Goal: Transaction & Acquisition: Purchase product/service

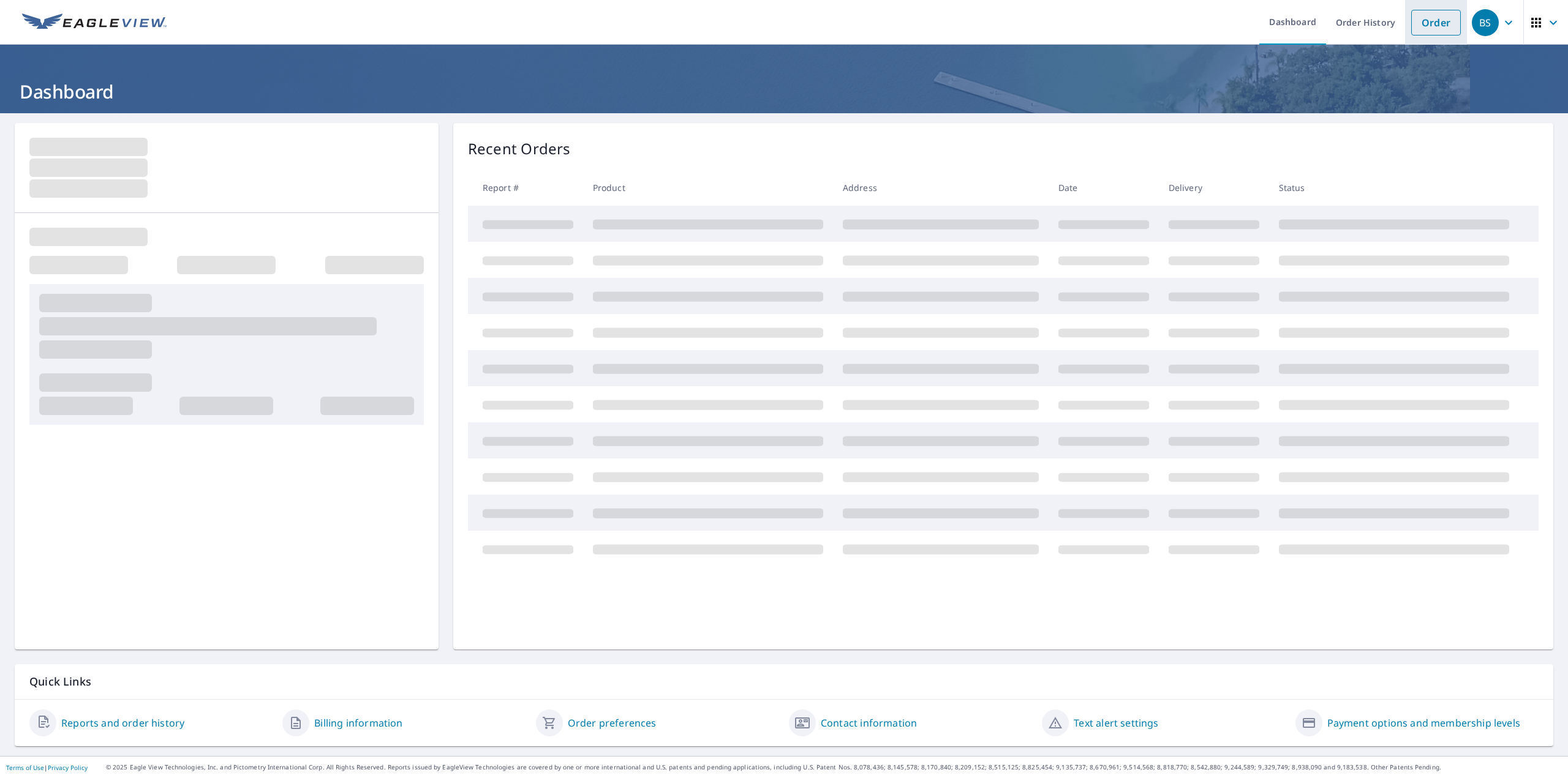
click at [1433, 28] on link "Order" at bounding box center [1436, 22] width 49 height 25
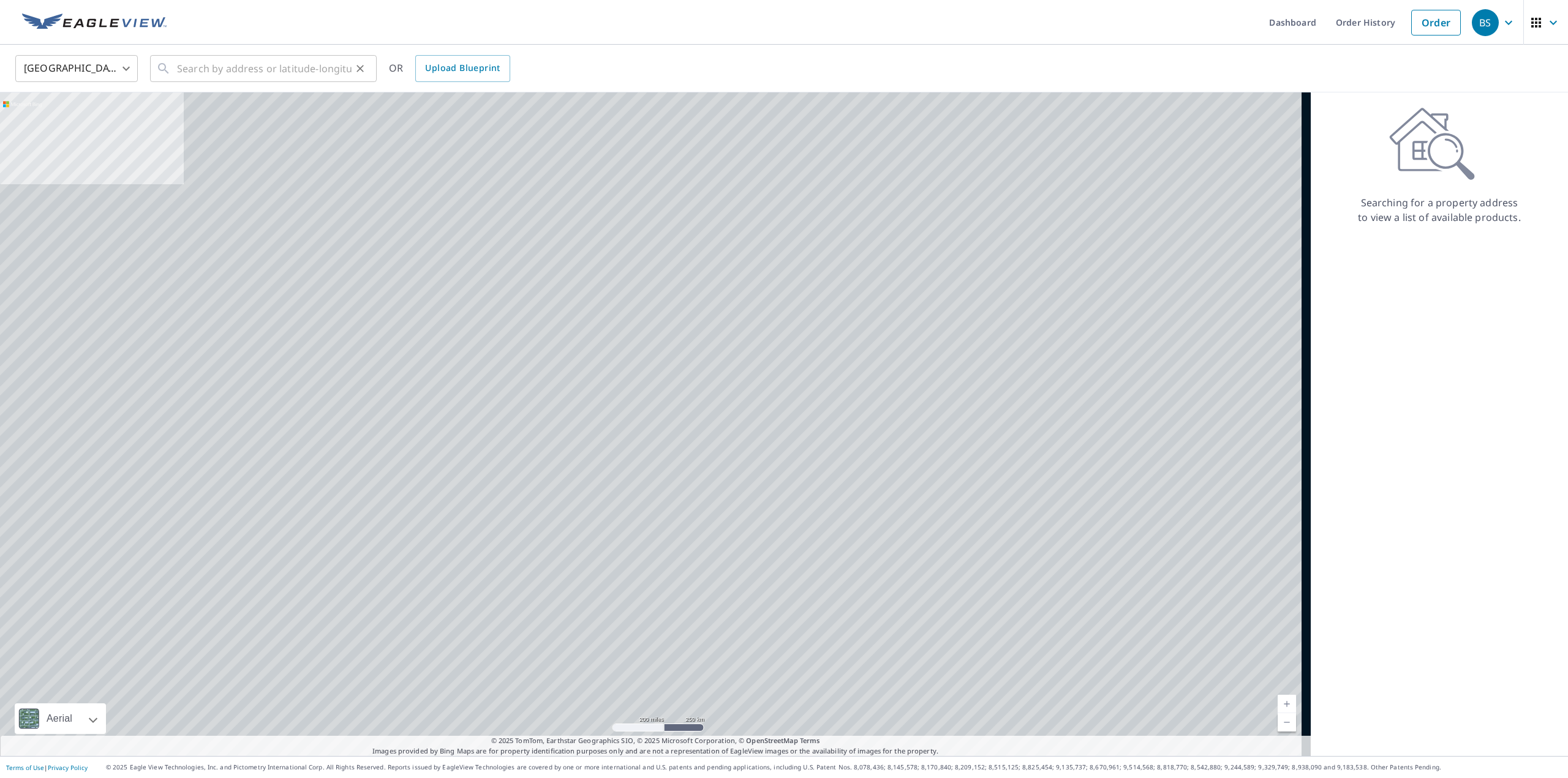
drag, startPoint x: 318, startPoint y: 86, endPoint x: 311, endPoint y: 84, distance: 7.3
click at [318, 86] on div "United States [GEOGRAPHIC_DATA] ​ ​ OR Upload Blueprint" at bounding box center [784, 69] width 1568 height 48
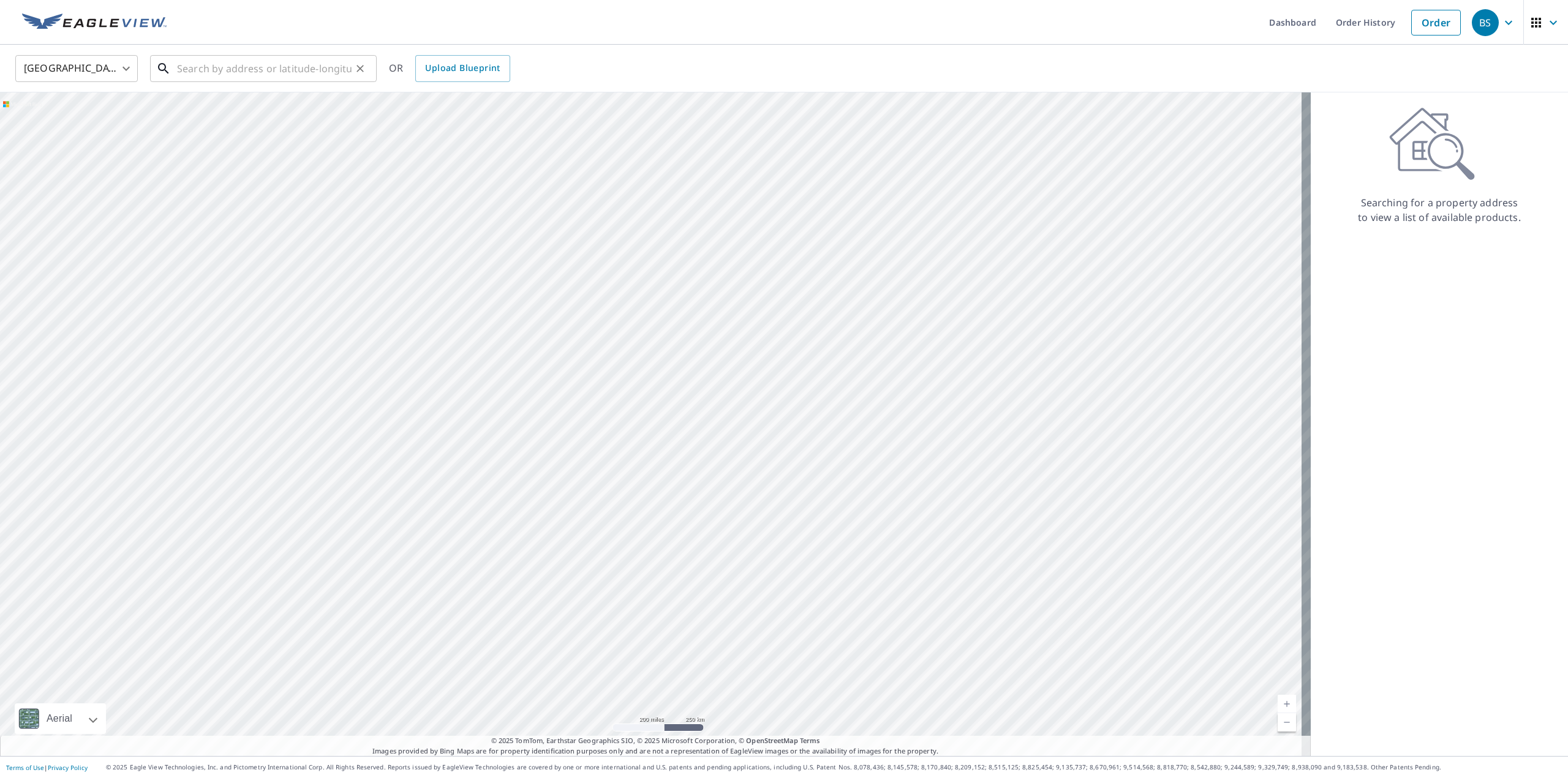
click at [311, 82] on div "​" at bounding box center [264, 68] width 226 height 27
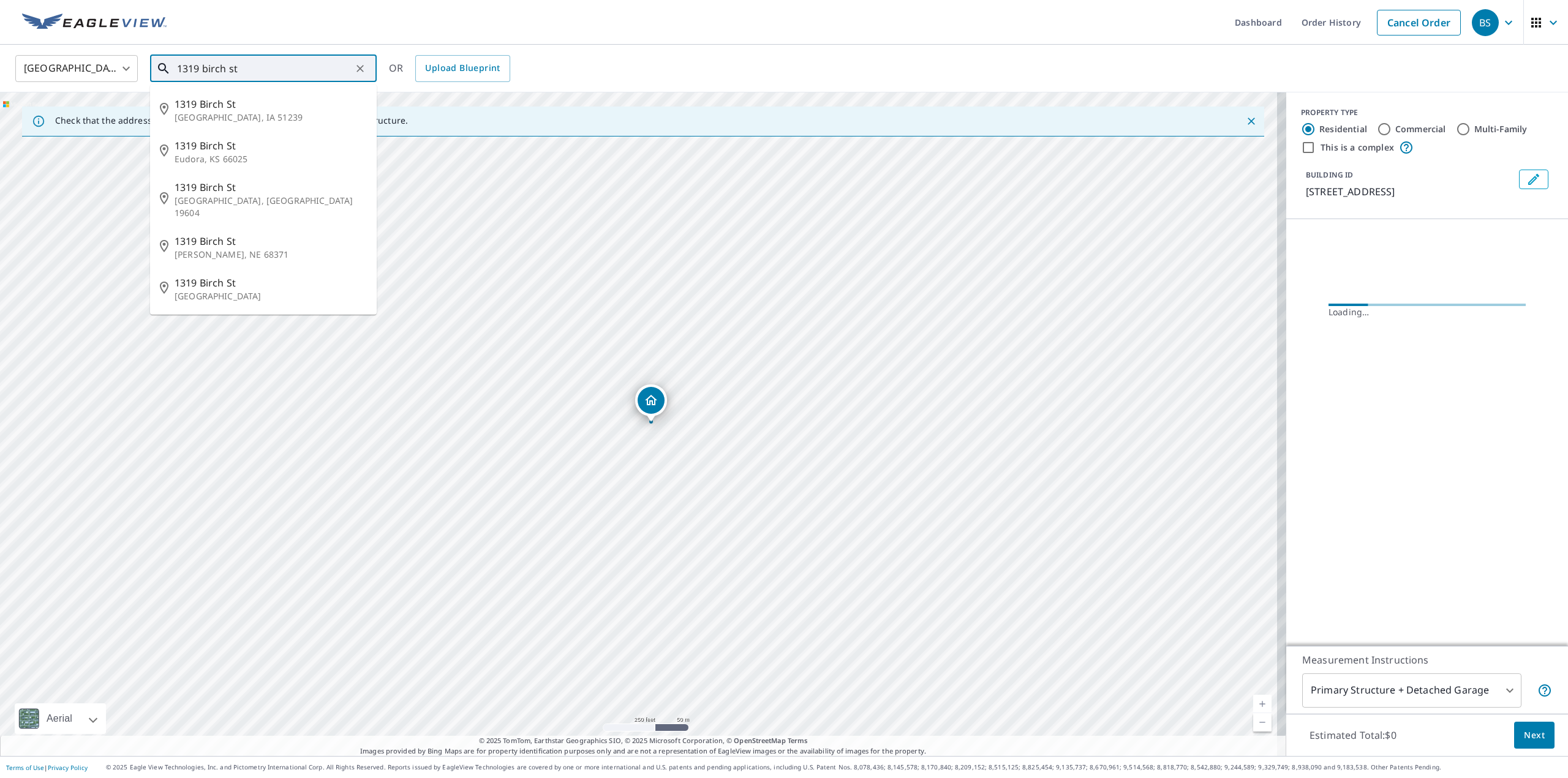
click at [266, 63] on input "1319 birch st" at bounding box center [264, 68] width 174 height 34
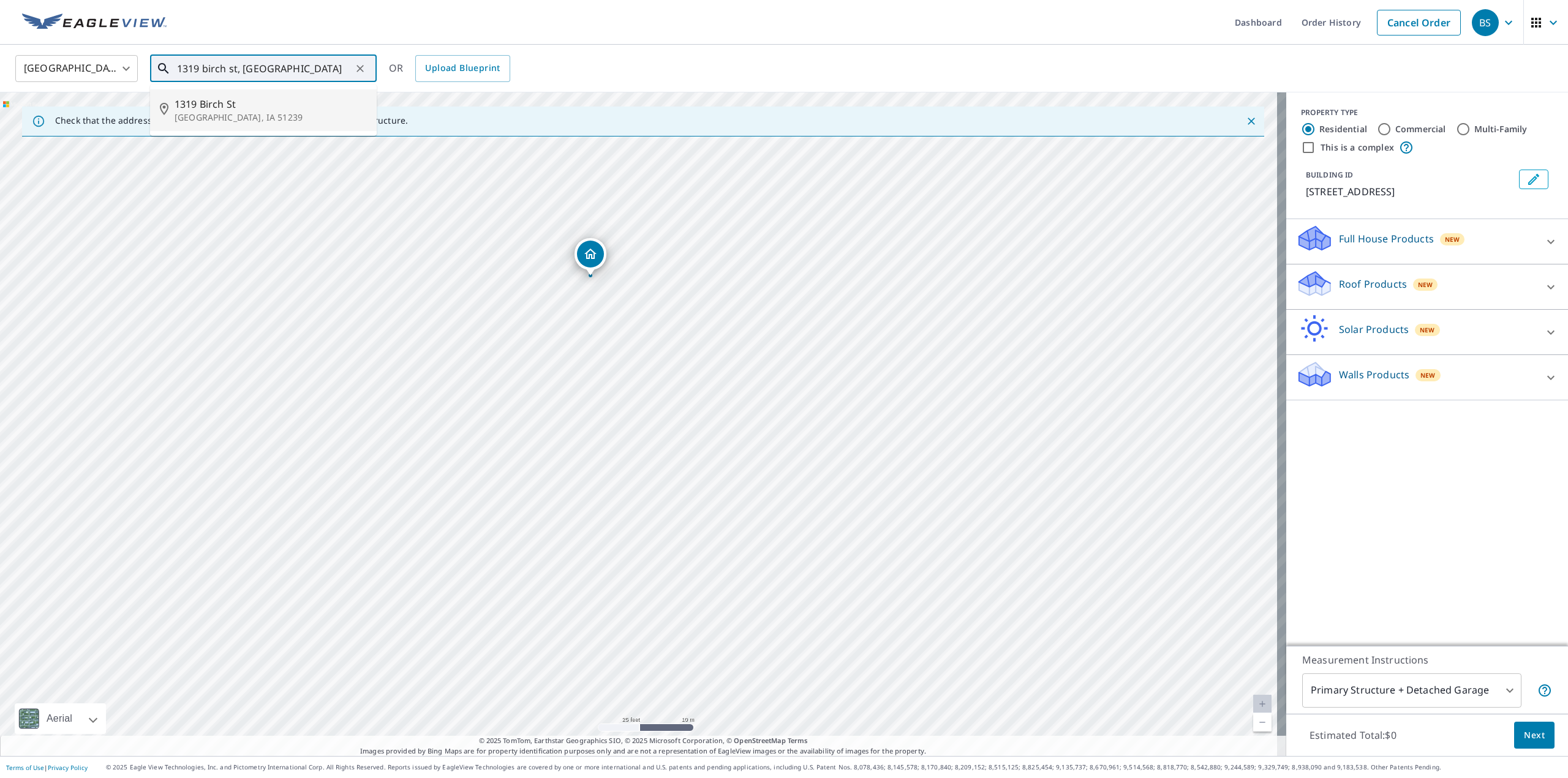
click at [197, 114] on p "[GEOGRAPHIC_DATA], IA 51239" at bounding box center [270, 118] width 192 height 12
type input "[STREET_ADDRESS]"
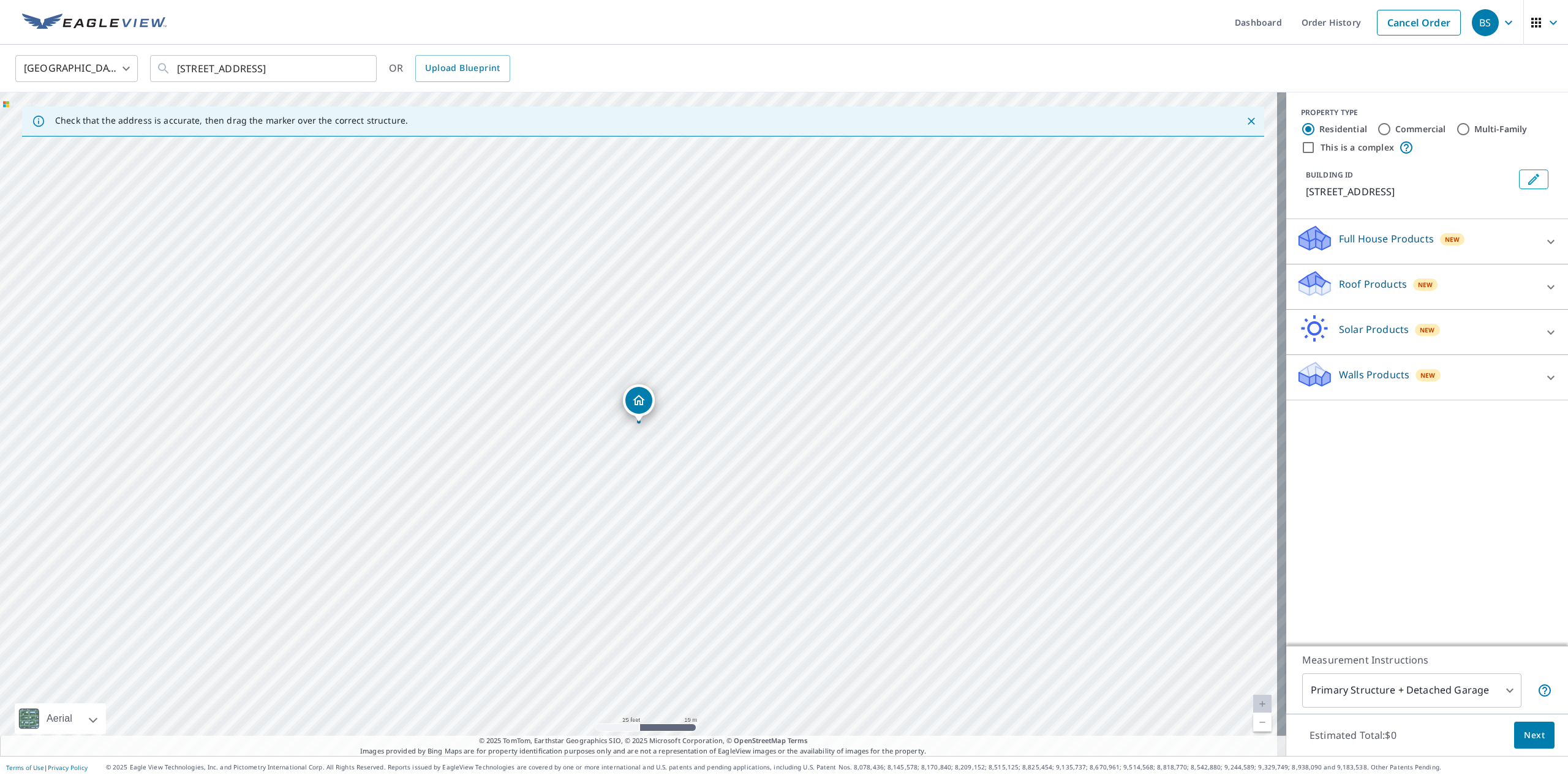
click at [1420, 361] on div "Walls Products New" at bounding box center [1416, 377] width 240 height 35
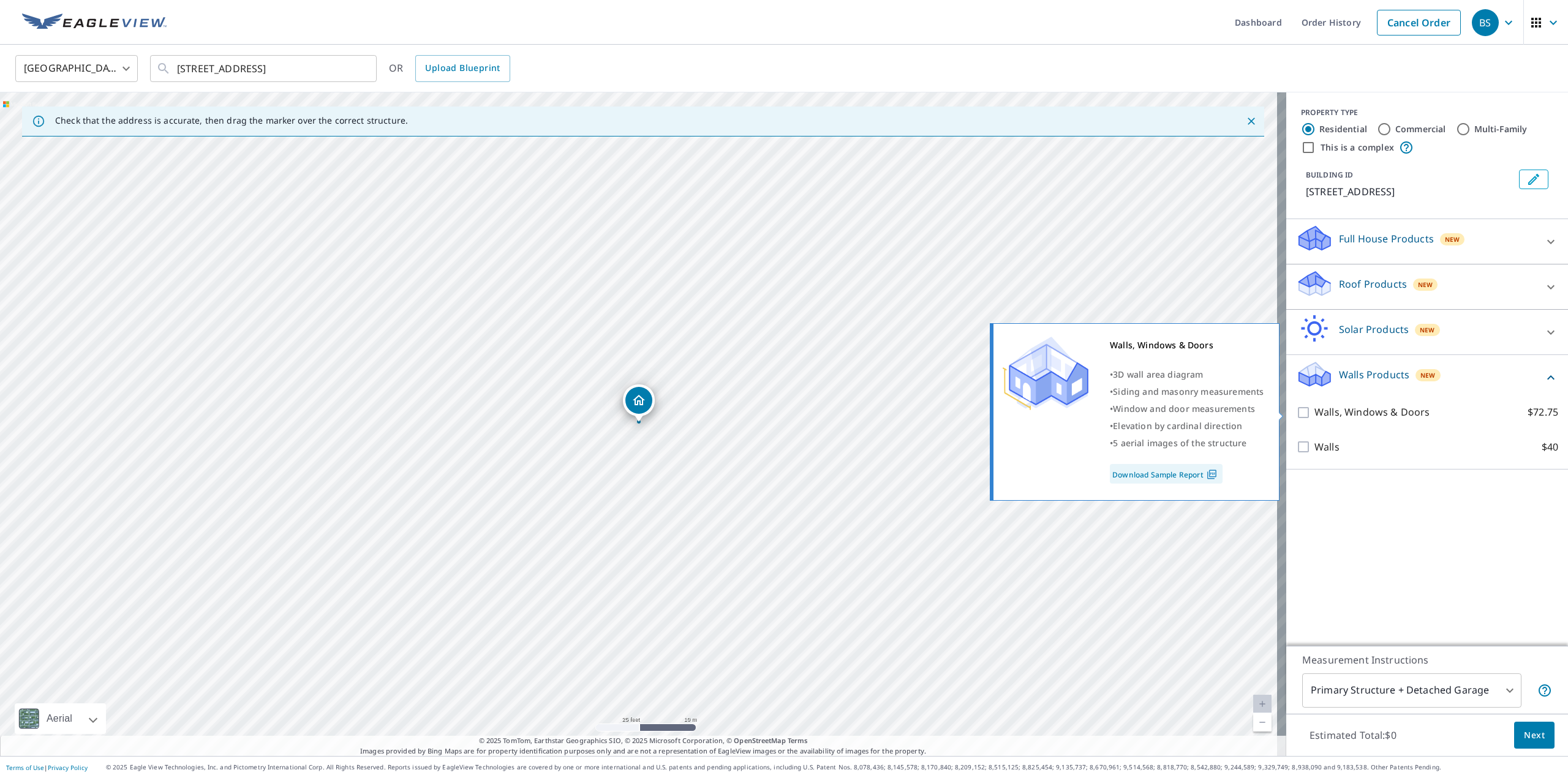
click at [1371, 411] on p "Walls, Windows & Doors" at bounding box center [1372, 412] width 115 height 15
click at [1315, 411] on input "Walls, Windows & Doors $72.75" at bounding box center [1304, 413] width 18 height 15
checkbox input "true"
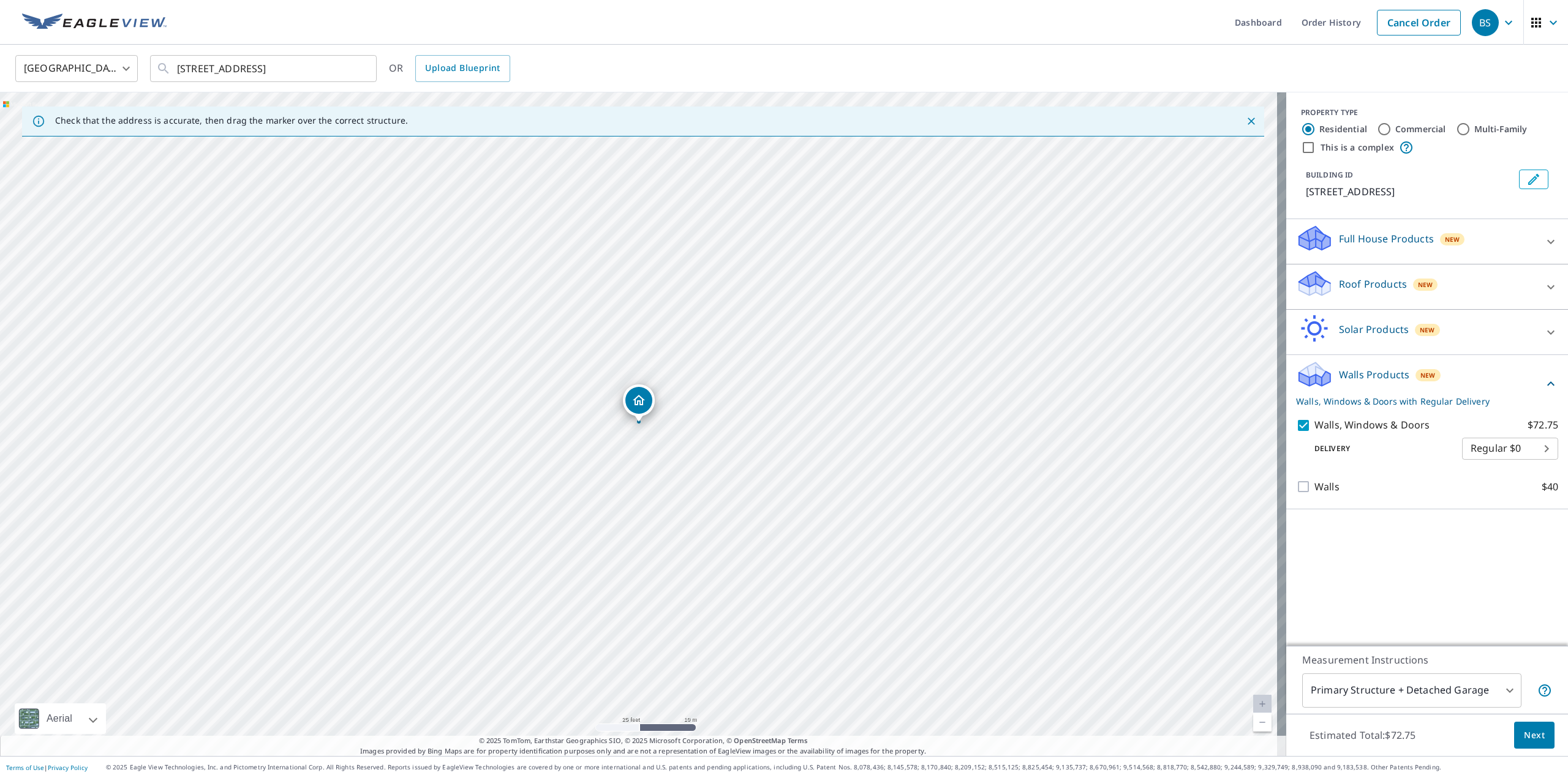
click at [1514, 730] on button "Next" at bounding box center [1535, 736] width 41 height 28
click at [1359, 372] on p "Walls Products" at bounding box center [1374, 374] width 70 height 15
click at [1459, 689] on body "BS BS Dashboard Order History Cancel Order BS [GEOGRAPHIC_DATA] [GEOGRAPHIC_DAT…" at bounding box center [784, 389] width 1568 height 778
click at [1376, 701] on li "Primary Structure Only" at bounding box center [1402, 708] width 219 height 22
type input "2"
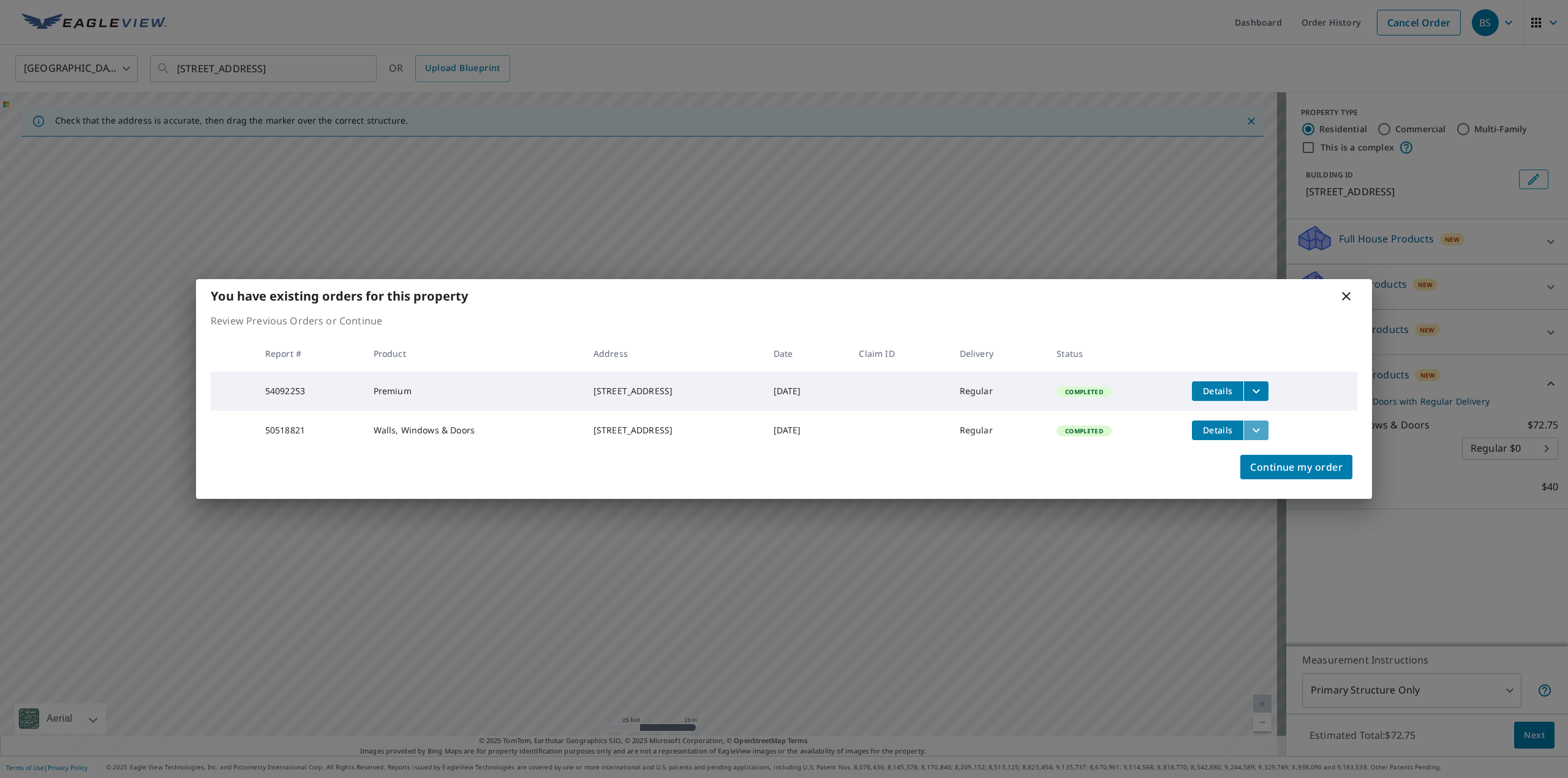
click at [1249, 433] on icon "filesDropdownBtn-50518821" at bounding box center [1256, 430] width 15 height 15
click at [1146, 411] on span "PDF" at bounding box center [1143, 409] width 39 height 15
click at [1144, 411] on span "PDF" at bounding box center [1143, 409] width 39 height 15
